Goal: Find specific page/section: Find specific page/section

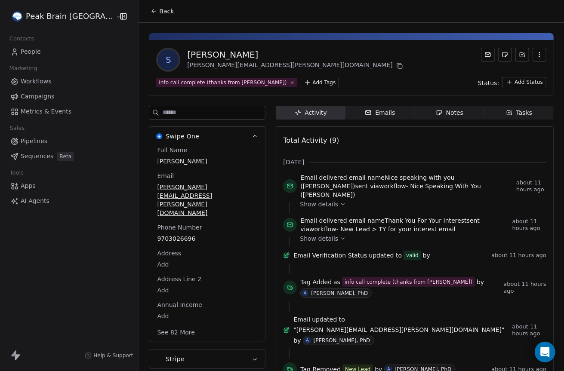
click at [31, 50] on span "People" at bounding box center [31, 51] width 20 height 9
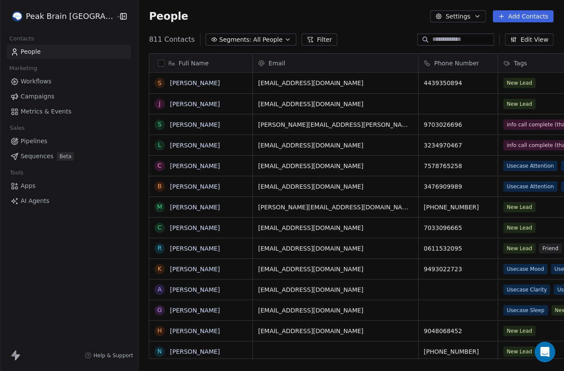
scroll to position [326, 448]
